Goal: Task Accomplishment & Management: Manage account settings

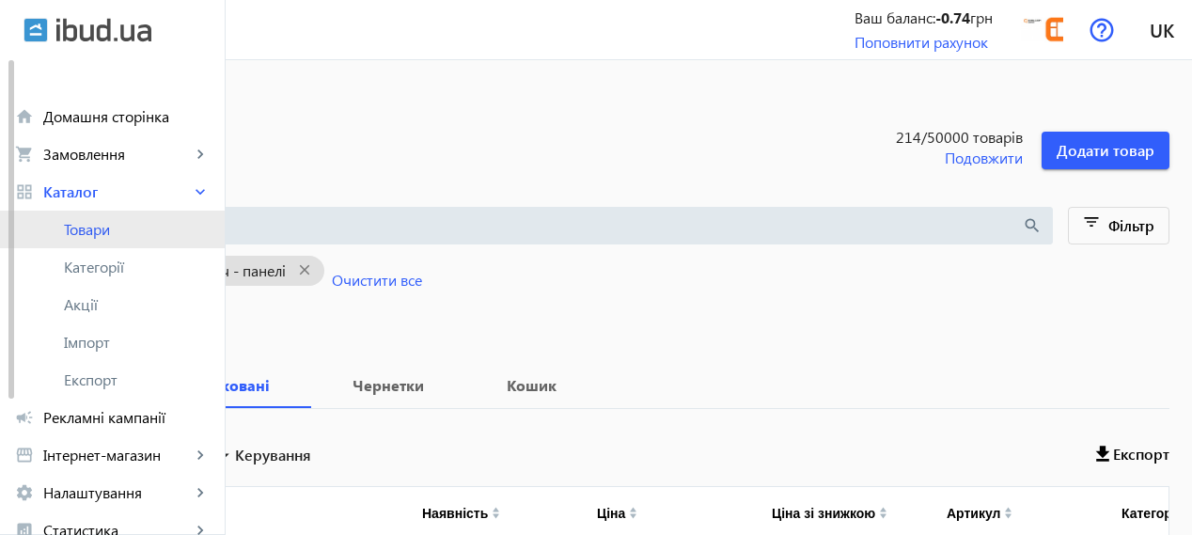
click at [127, 230] on span "Товари" at bounding box center [137, 229] width 146 height 19
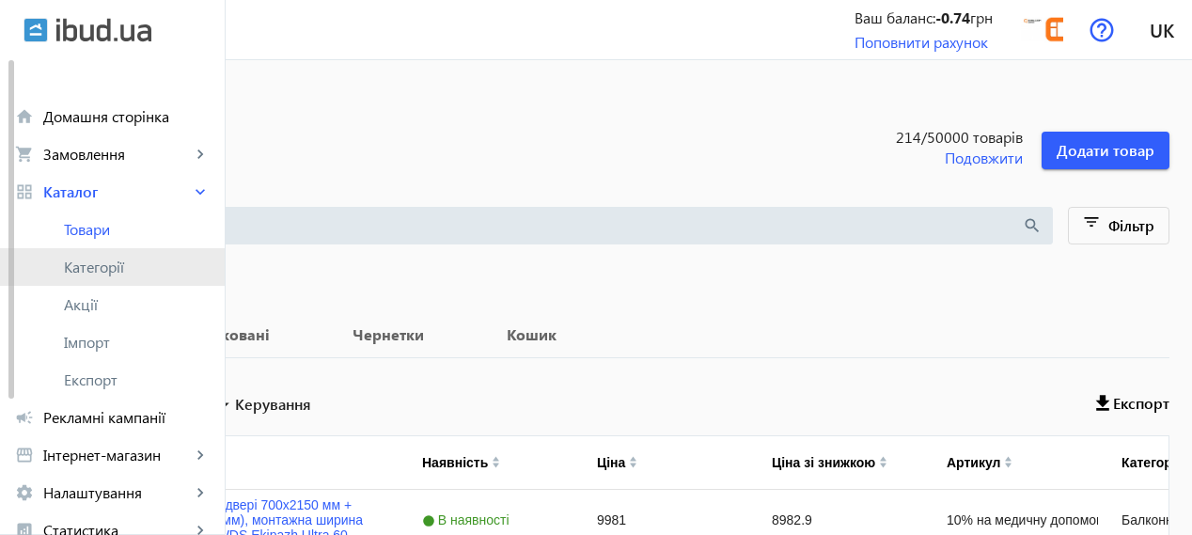
click at [118, 266] on span "Категорії" at bounding box center [137, 267] width 146 height 19
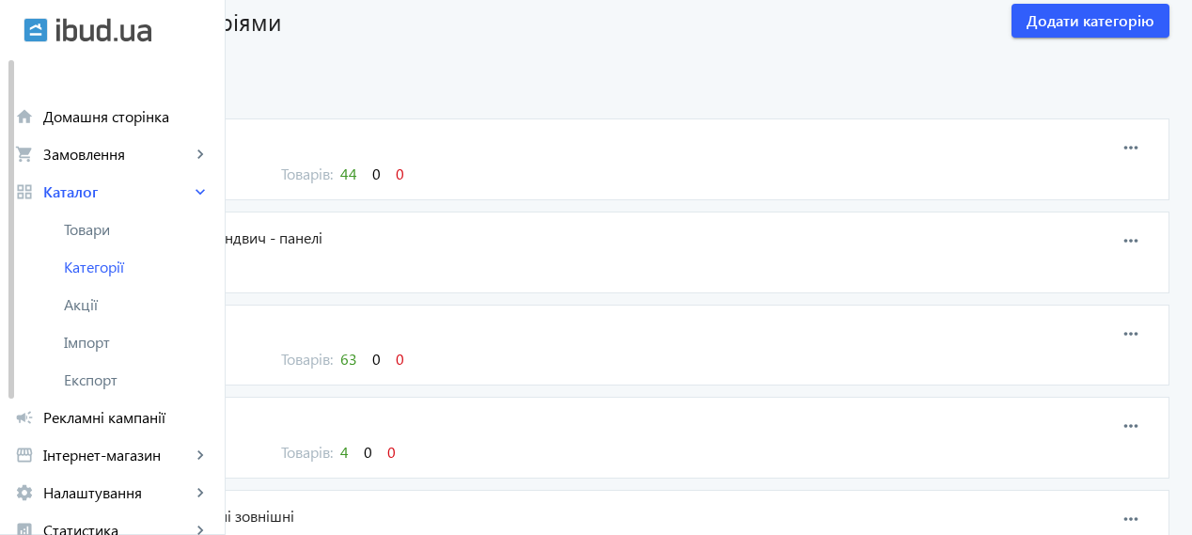
scroll to position [156, 0]
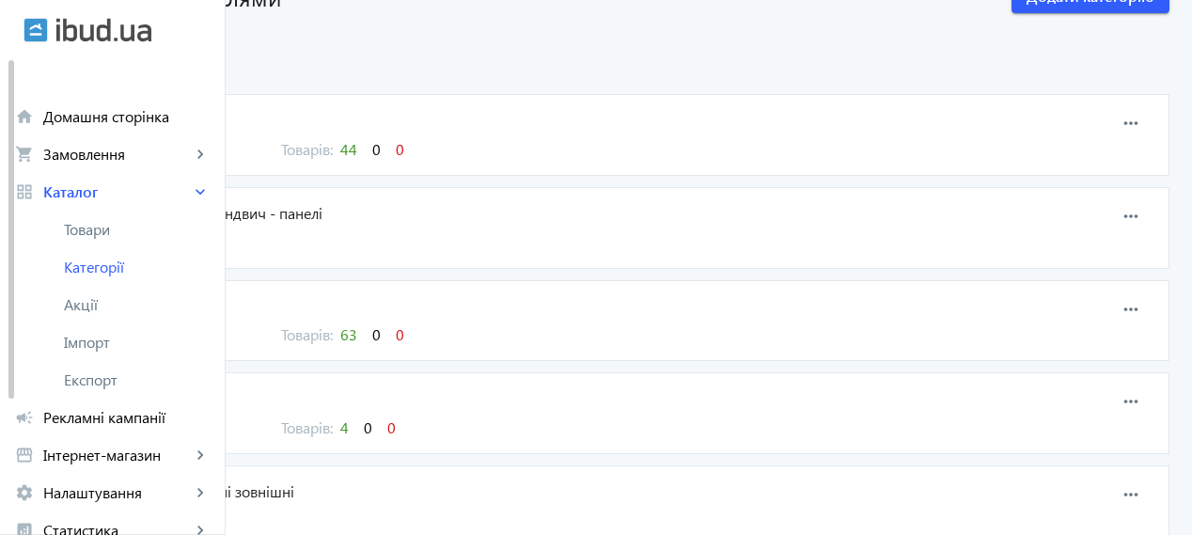
click at [357, 151] on span "44" at bounding box center [348, 149] width 17 height 20
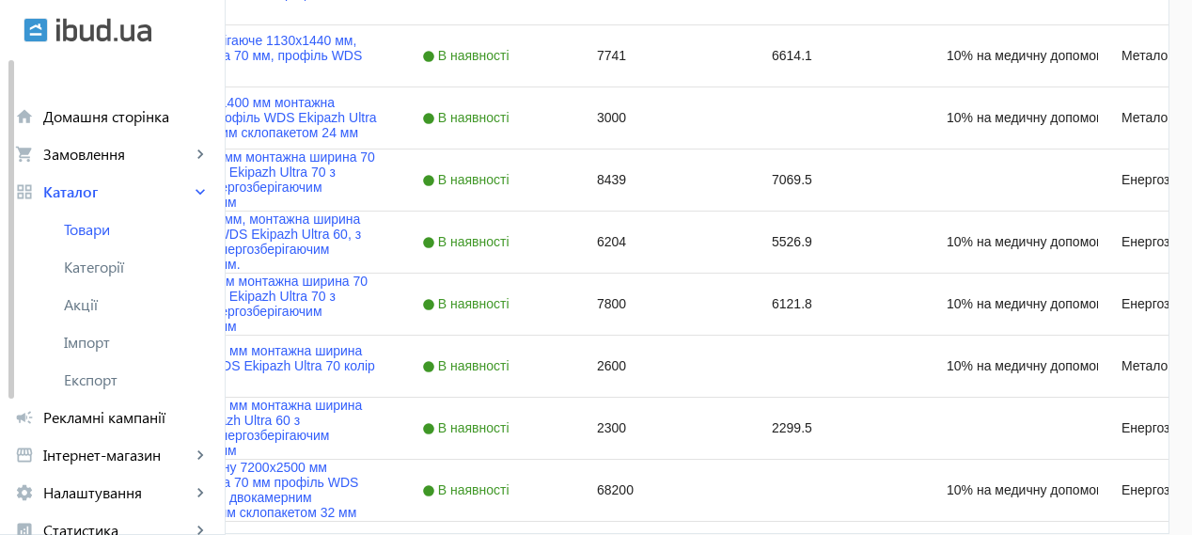
scroll to position [2045, 0]
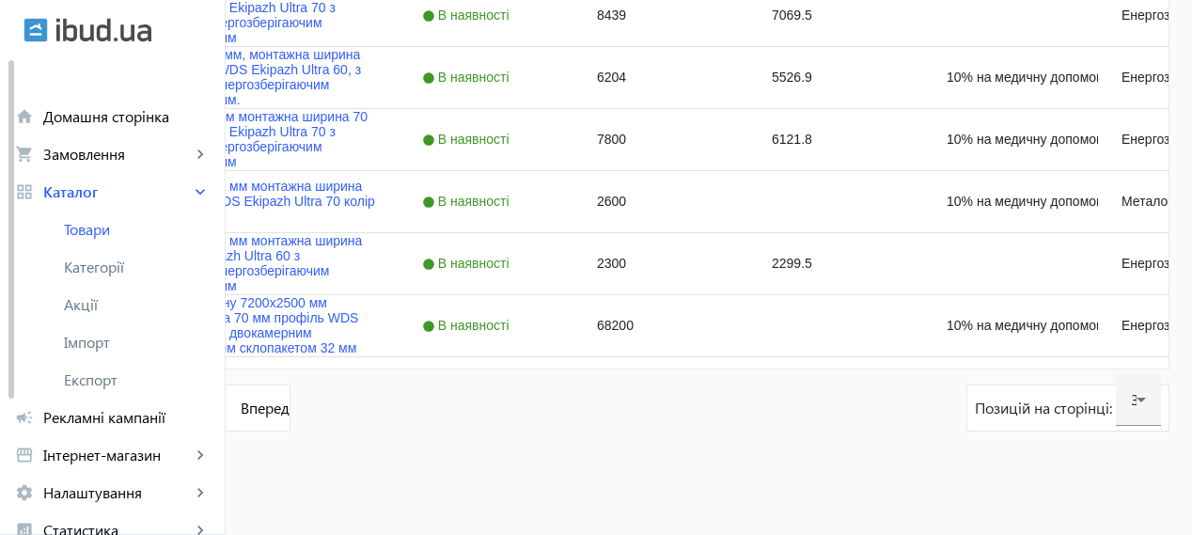
click at [201, 400] on link "2" at bounding box center [177, 408] width 47 height 47
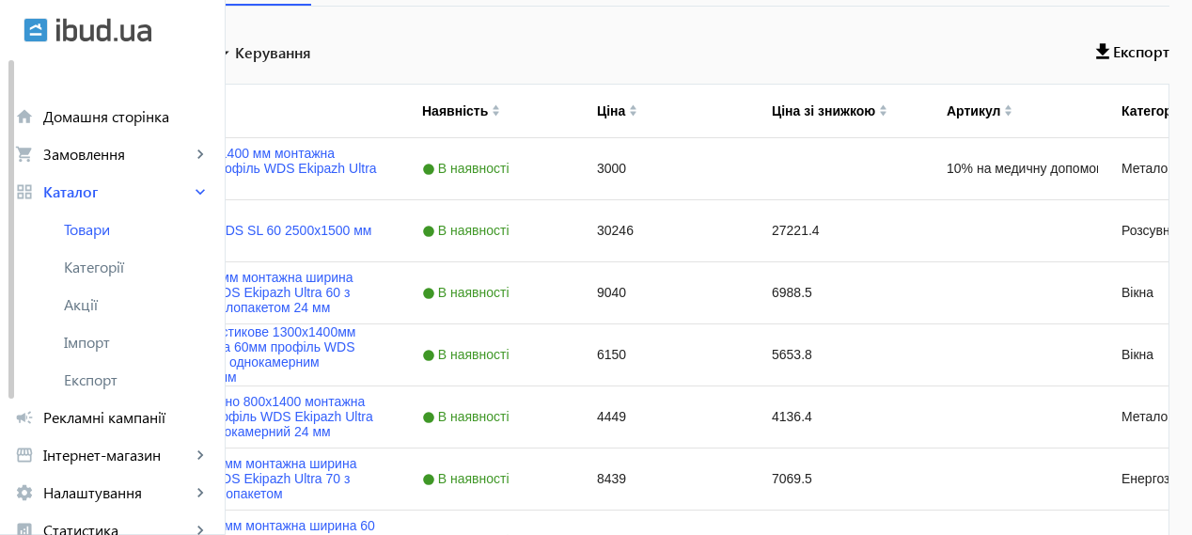
scroll to position [470, 0]
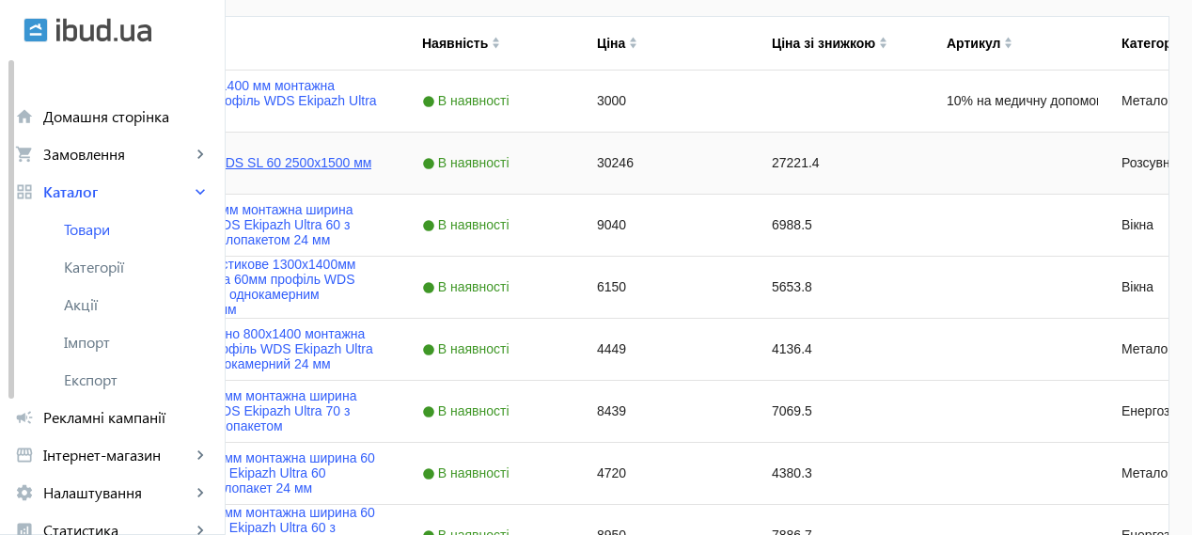
click at [371, 158] on link "Розсувне вікно WDS SL 60 2500х1500 мм" at bounding box center [245, 162] width 252 height 15
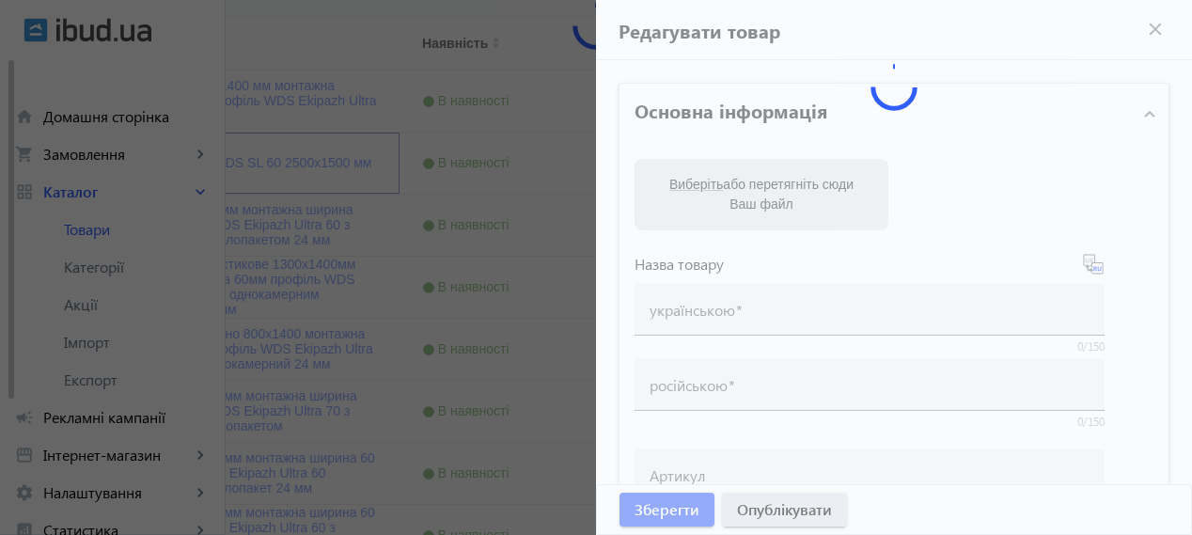
type input "Розсувне вікно WDS SL 60 2500х1500 мм"
type input "Раздвижное окно WDS SL 60 2500х1500 мм"
type input "30246"
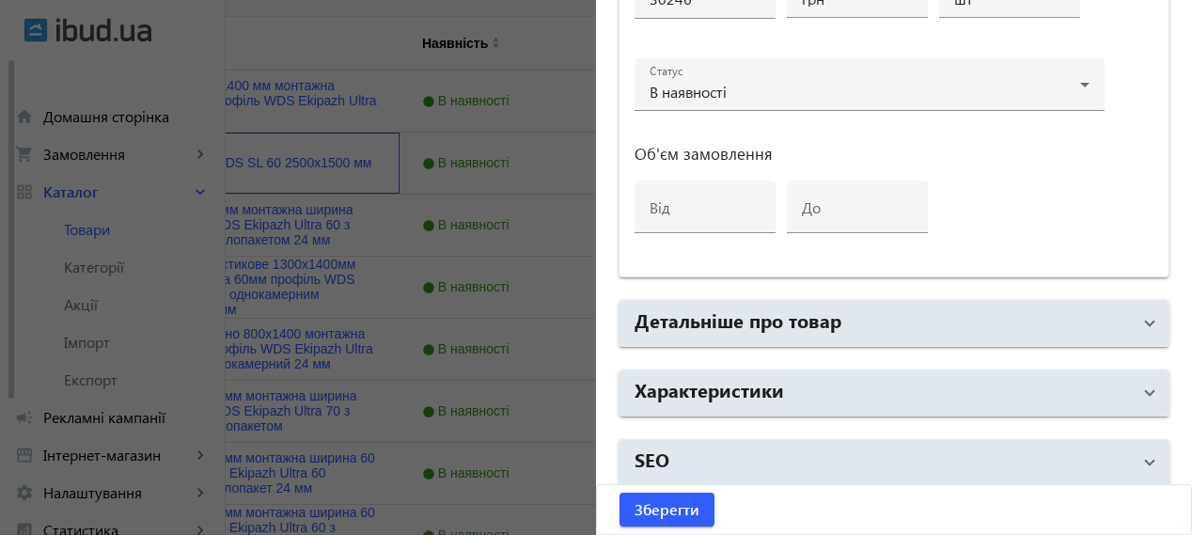
scroll to position [1027, 0]
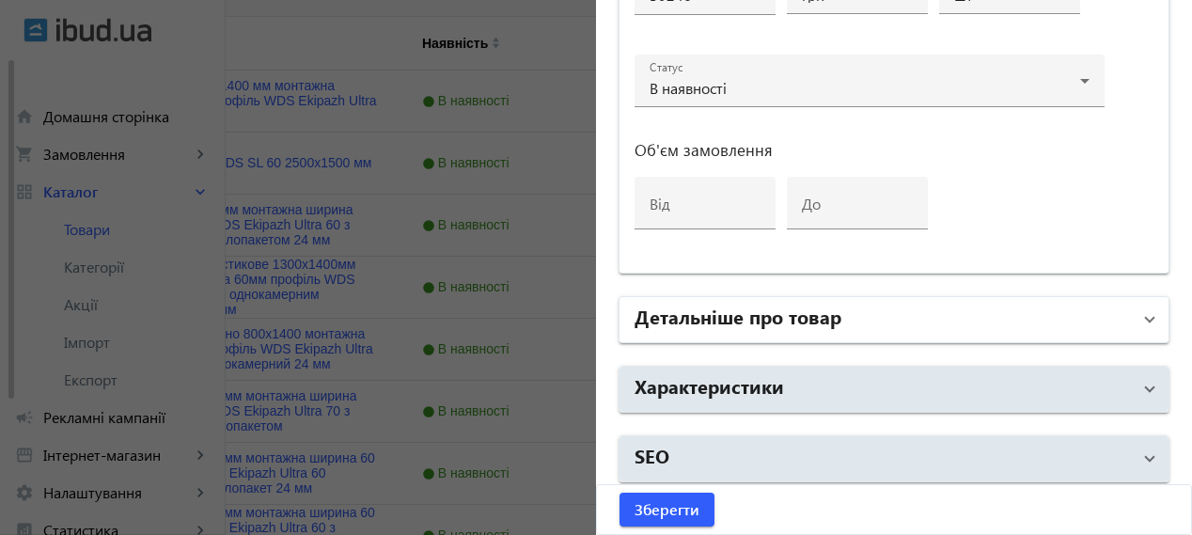
click at [920, 307] on mat-panel-title "Детальніше про товар" at bounding box center [883, 320] width 496 height 34
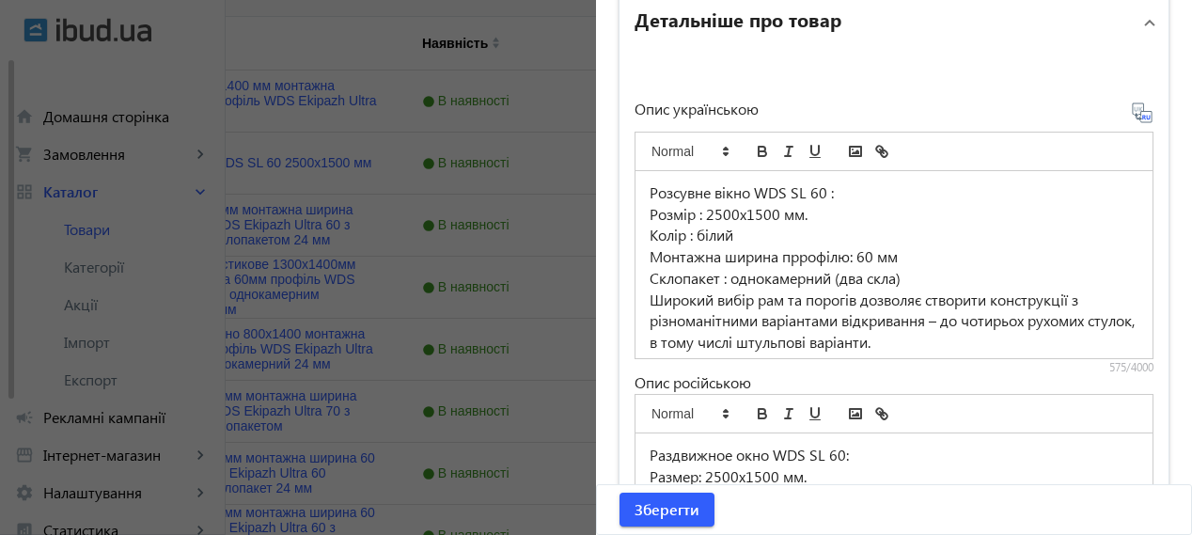
scroll to position [1340, 0]
